Goal: Information Seeking & Learning: Learn about a topic

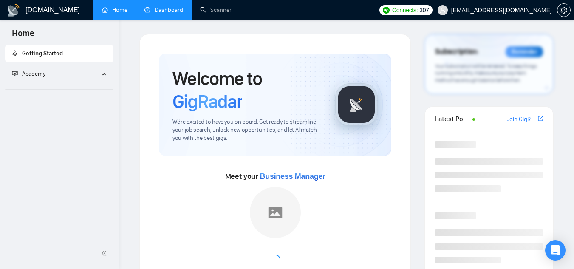
click at [177, 8] on link "Dashboard" at bounding box center [163, 9] width 39 height 7
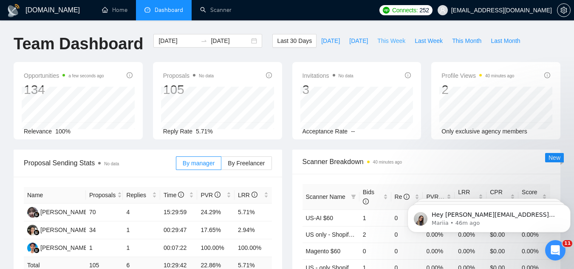
click at [388, 39] on span "This Week" at bounding box center [391, 40] width 28 height 9
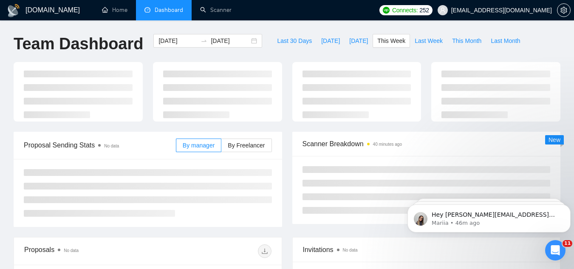
type input "[DATE]"
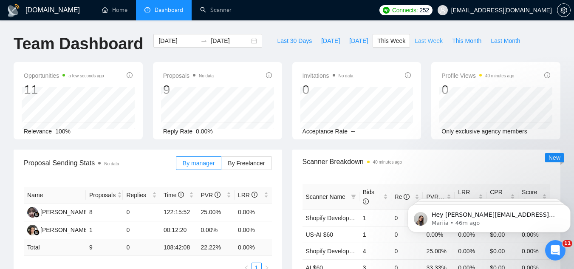
click at [414, 43] on span "Last Week" at bounding box center [428, 40] width 28 height 9
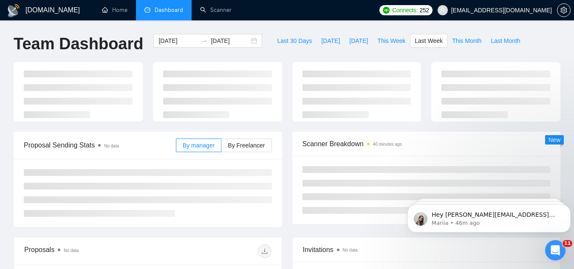
type input "[DATE]"
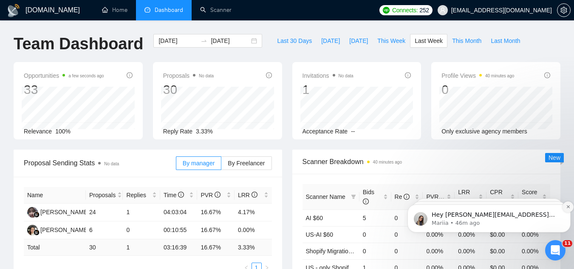
click at [565, 208] on icon "Dismiss notification" at bounding box center [567, 206] width 5 height 5
click at [566, 208] on icon "Dismiss notification" at bounding box center [568, 207] width 4 height 4
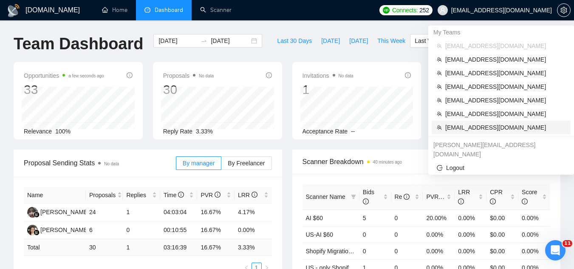
click at [487, 129] on span "[EMAIL_ADDRESS][DOMAIN_NAME]" at bounding box center [505, 127] width 120 height 9
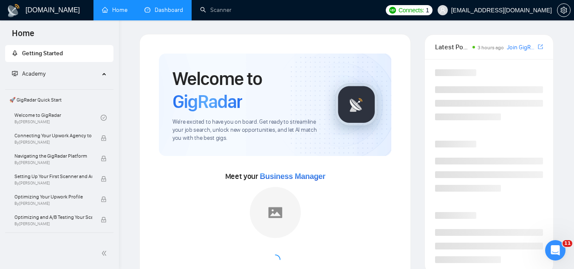
click at [168, 6] on link "Dashboard" at bounding box center [163, 9] width 39 height 7
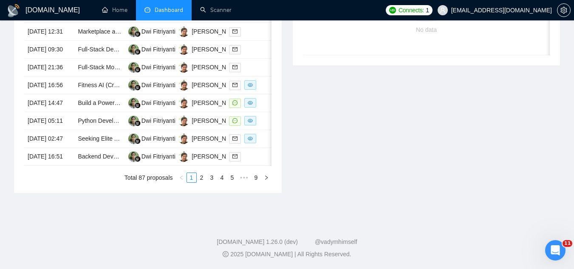
scroll to position [467, 0]
click at [60, 112] on td "[DATE] 14:47" at bounding box center [49, 103] width 50 height 18
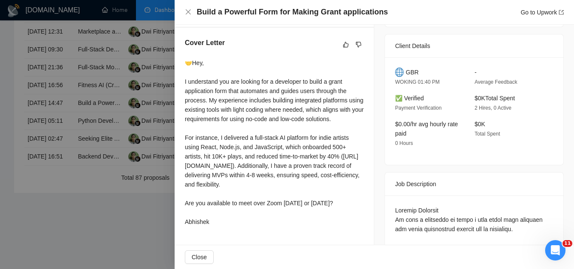
scroll to position [255, 0]
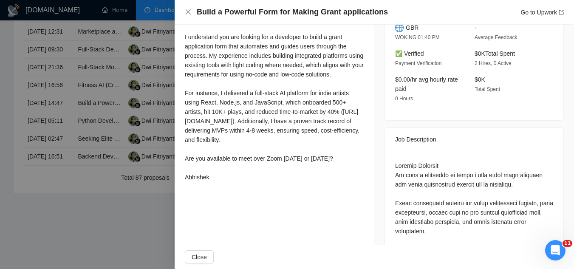
click at [97, 226] on div at bounding box center [287, 134] width 574 height 269
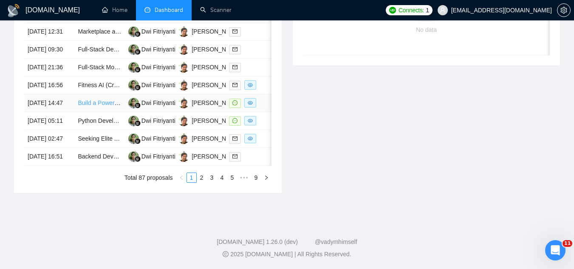
click at [97, 103] on link "Build a Powerful Form for Making Grant applications" at bounding box center [147, 102] width 138 height 7
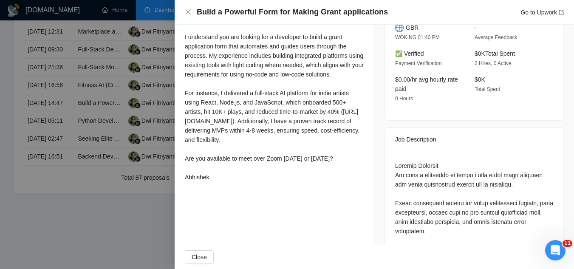
click at [133, 247] on div at bounding box center [287, 134] width 574 height 269
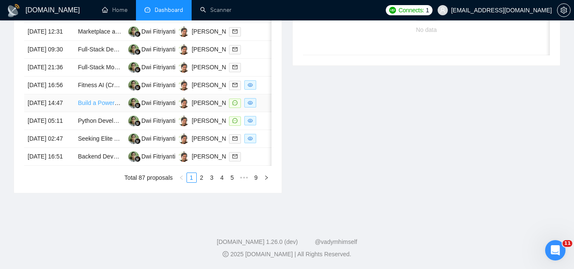
click at [99, 103] on link "Build a Powerful Form for Making Grant applications" at bounding box center [147, 102] width 138 height 7
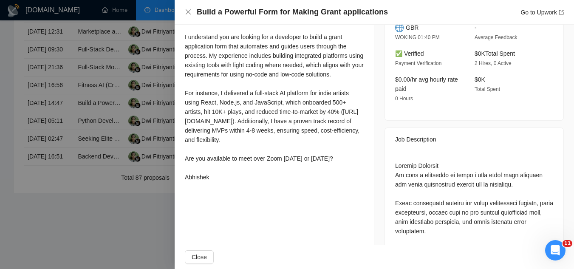
click at [113, 239] on div at bounding box center [287, 134] width 574 height 269
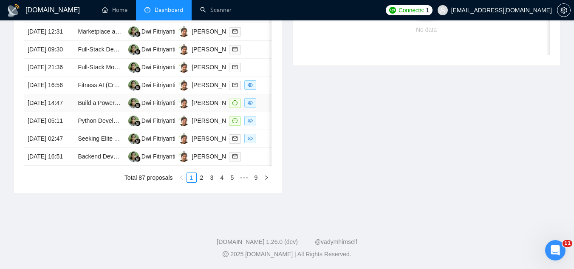
click at [92, 108] on td "Build a Powerful Form for Making Grant applications" at bounding box center [99, 103] width 50 height 18
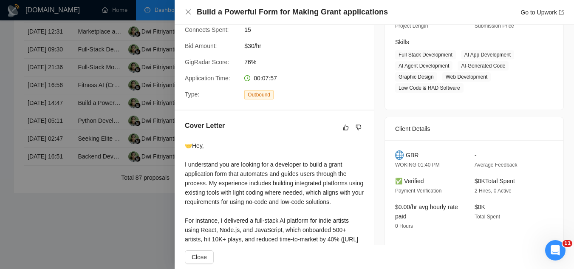
scroll to position [0, 0]
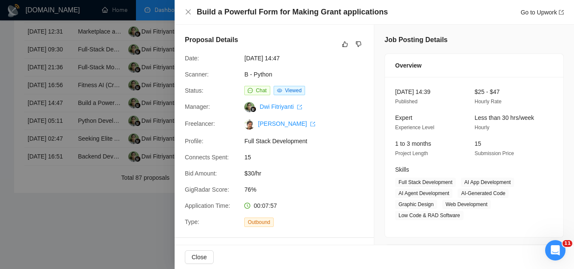
click at [104, 237] on div at bounding box center [287, 134] width 574 height 269
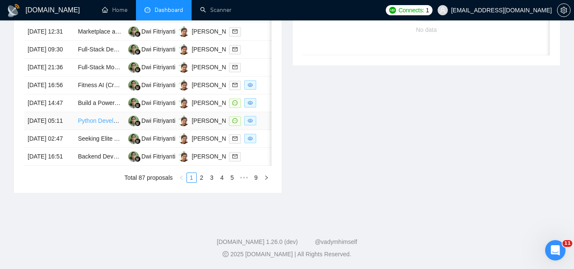
click at [90, 124] on link "Python Developer for Windows Desktop Launcher App with [PERSON_NAME] Integration" at bounding box center [196, 120] width 236 height 7
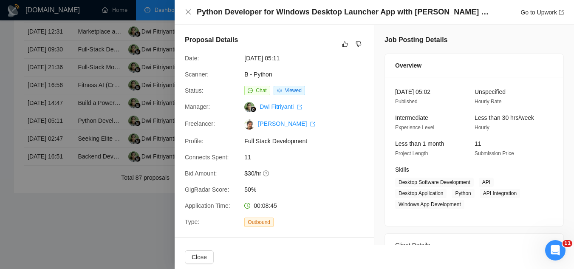
click at [127, 248] on div at bounding box center [287, 134] width 574 height 269
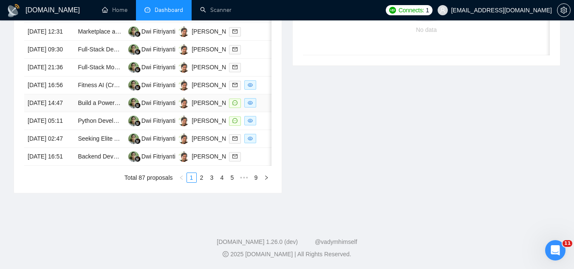
scroll to position [467, 0]
click at [200, 182] on link "2" at bounding box center [201, 177] width 9 height 9
click at [213, 182] on link "3" at bounding box center [211, 177] width 9 height 9
click at [224, 182] on link "4" at bounding box center [221, 177] width 9 height 9
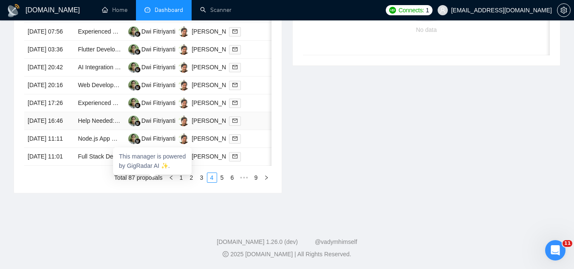
scroll to position [425, 0]
click at [221, 182] on link "5" at bounding box center [221, 177] width 9 height 9
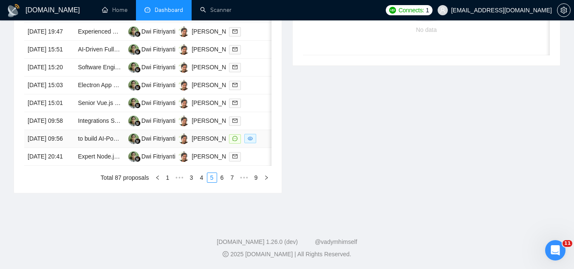
click at [92, 148] on td "to build AI-Powered Resume Platform & Job Tracker" at bounding box center [99, 139] width 50 height 18
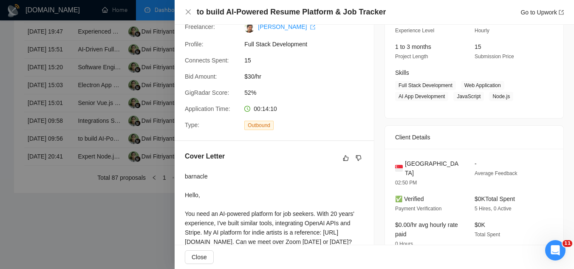
scroll to position [42, 0]
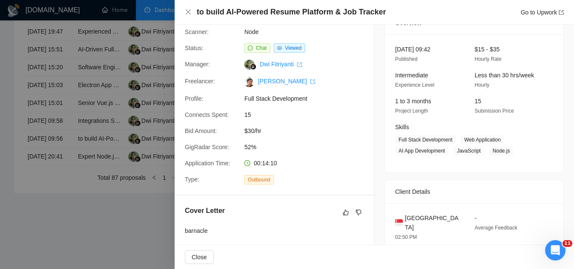
click at [65, 261] on div at bounding box center [287, 134] width 574 height 269
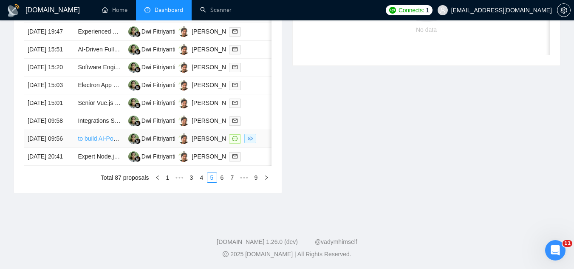
click at [82, 142] on link "to build AI-Powered Resume Platform & Job Tracker" at bounding box center [147, 138] width 138 height 7
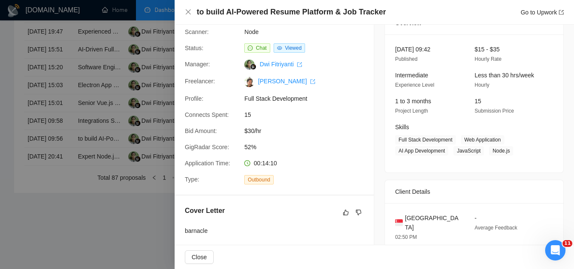
click at [73, 249] on div at bounding box center [287, 134] width 574 height 269
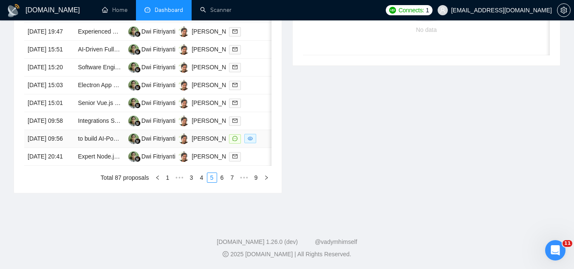
click at [101, 148] on td "to build AI-Powered Resume Platform & Job Tracker" at bounding box center [99, 139] width 50 height 18
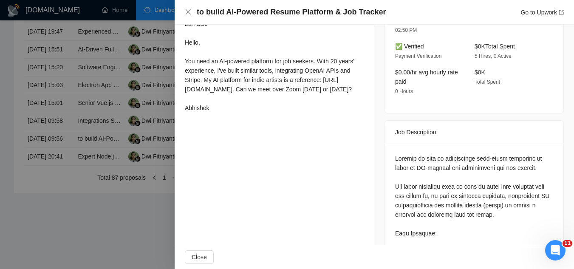
scroll to position [255, 0]
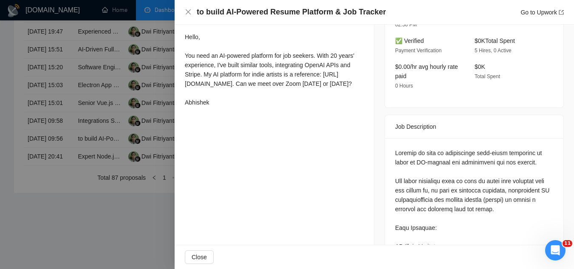
click at [68, 252] on div at bounding box center [287, 134] width 574 height 269
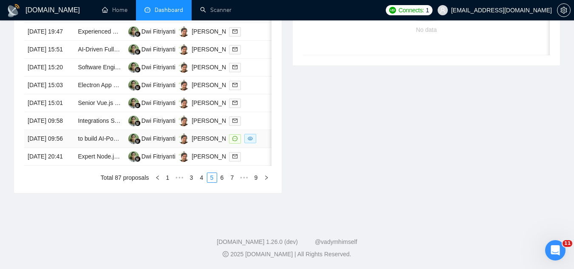
click at [89, 148] on td "to build AI-Powered Resume Platform & Job Tracker" at bounding box center [99, 139] width 50 height 18
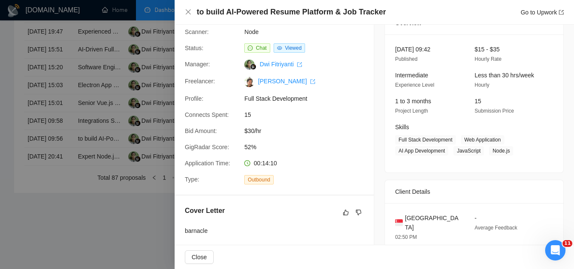
scroll to position [0, 0]
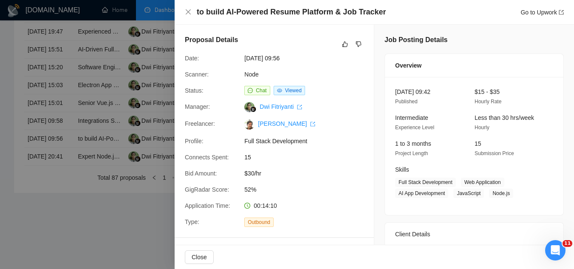
click at [83, 246] on div at bounding box center [287, 134] width 574 height 269
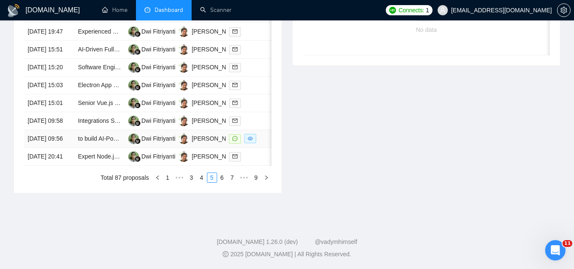
click at [99, 148] on td "to build AI-Powered Resume Platform & Job Tracker" at bounding box center [99, 139] width 50 height 18
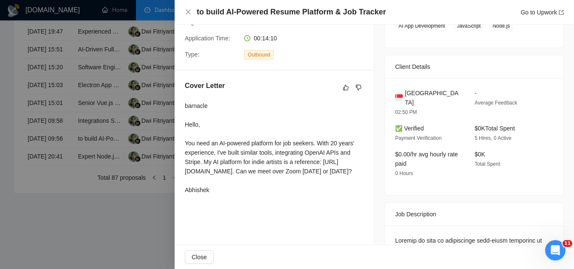
scroll to position [170, 0]
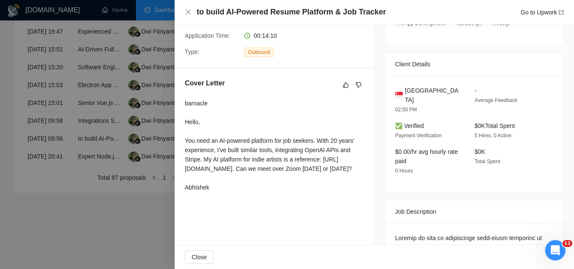
click at [81, 250] on div at bounding box center [287, 134] width 574 height 269
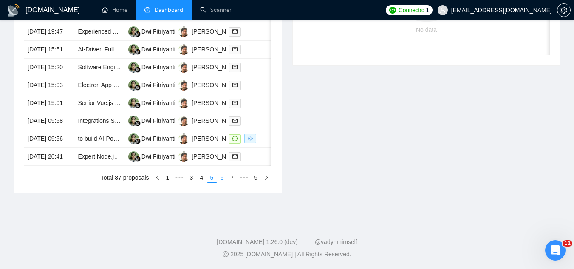
click at [224, 182] on link "6" at bounding box center [221, 177] width 9 height 9
click at [97, 148] on td "Python Developer for SaaS" at bounding box center [99, 139] width 50 height 18
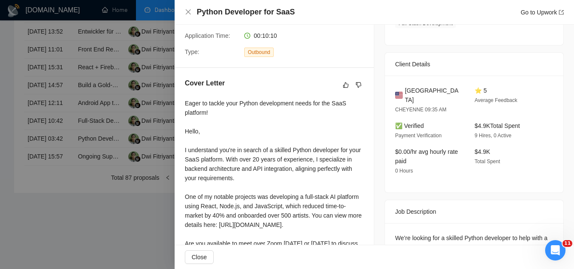
click at [70, 238] on div at bounding box center [287, 134] width 574 height 269
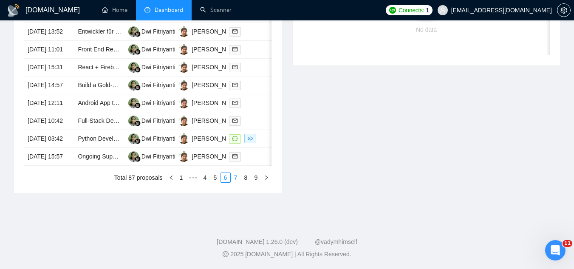
click at [233, 182] on link "7" at bounding box center [235, 177] width 9 height 9
click at [247, 182] on link "8" at bounding box center [245, 177] width 9 height 9
click at [254, 176] on link "9" at bounding box center [255, 177] width 9 height 9
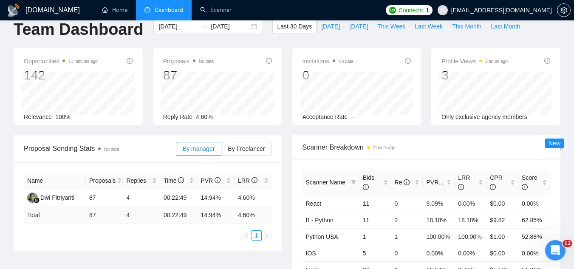
scroll to position [0, 0]
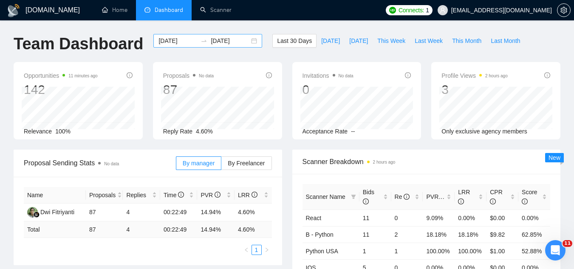
click at [164, 42] on input "[DATE]" at bounding box center [177, 40] width 39 height 9
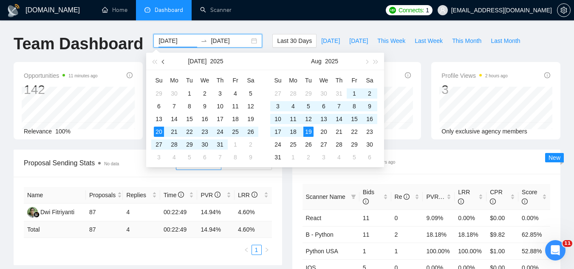
click at [160, 62] on button "button" at bounding box center [163, 61] width 9 height 17
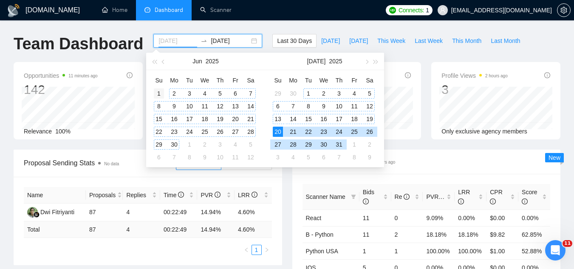
type input "[DATE]"
click at [160, 93] on div "1" at bounding box center [159, 93] width 10 height 10
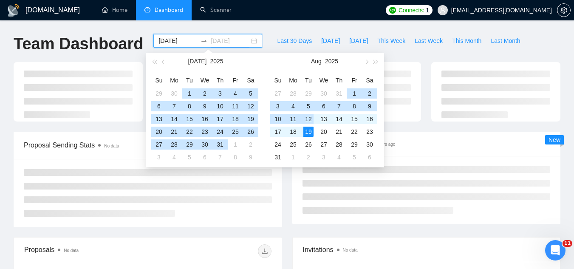
type input "[DATE]"
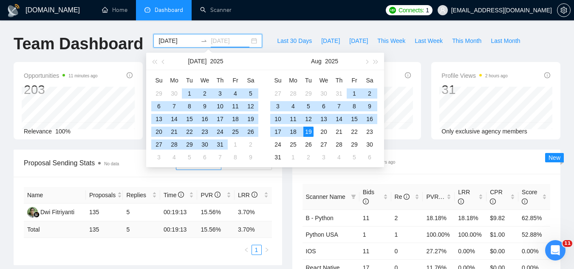
click at [309, 132] on div "19" at bounding box center [308, 132] width 10 height 10
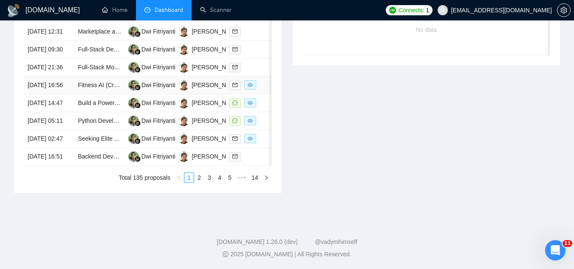
scroll to position [501, 0]
click at [252, 179] on link "14" at bounding box center [255, 177] width 12 height 9
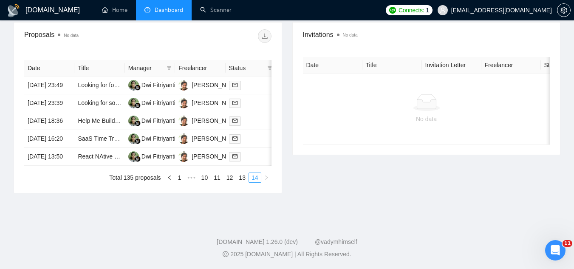
scroll to position [371, 0]
click at [244, 177] on link "13" at bounding box center [242, 177] width 12 height 9
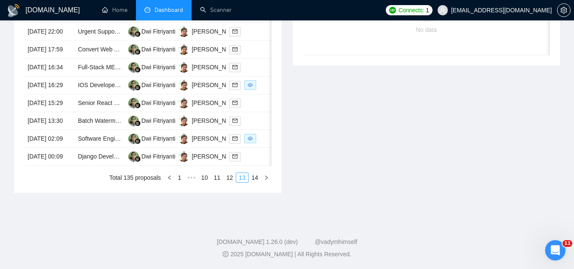
scroll to position [498, 0]
click at [231, 182] on link "12" at bounding box center [230, 177] width 12 height 9
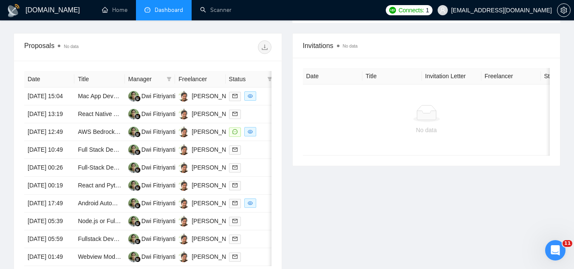
scroll to position [329, 0]
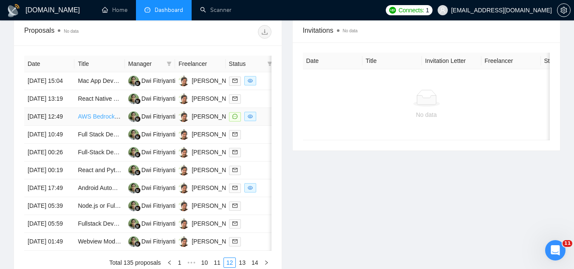
click at [99, 120] on link "AWS Bedrock Flow Creation with Data Automation" at bounding box center [144, 116] width 133 height 7
